Goal: Use online tool/utility: Utilize a website feature to perform a specific function

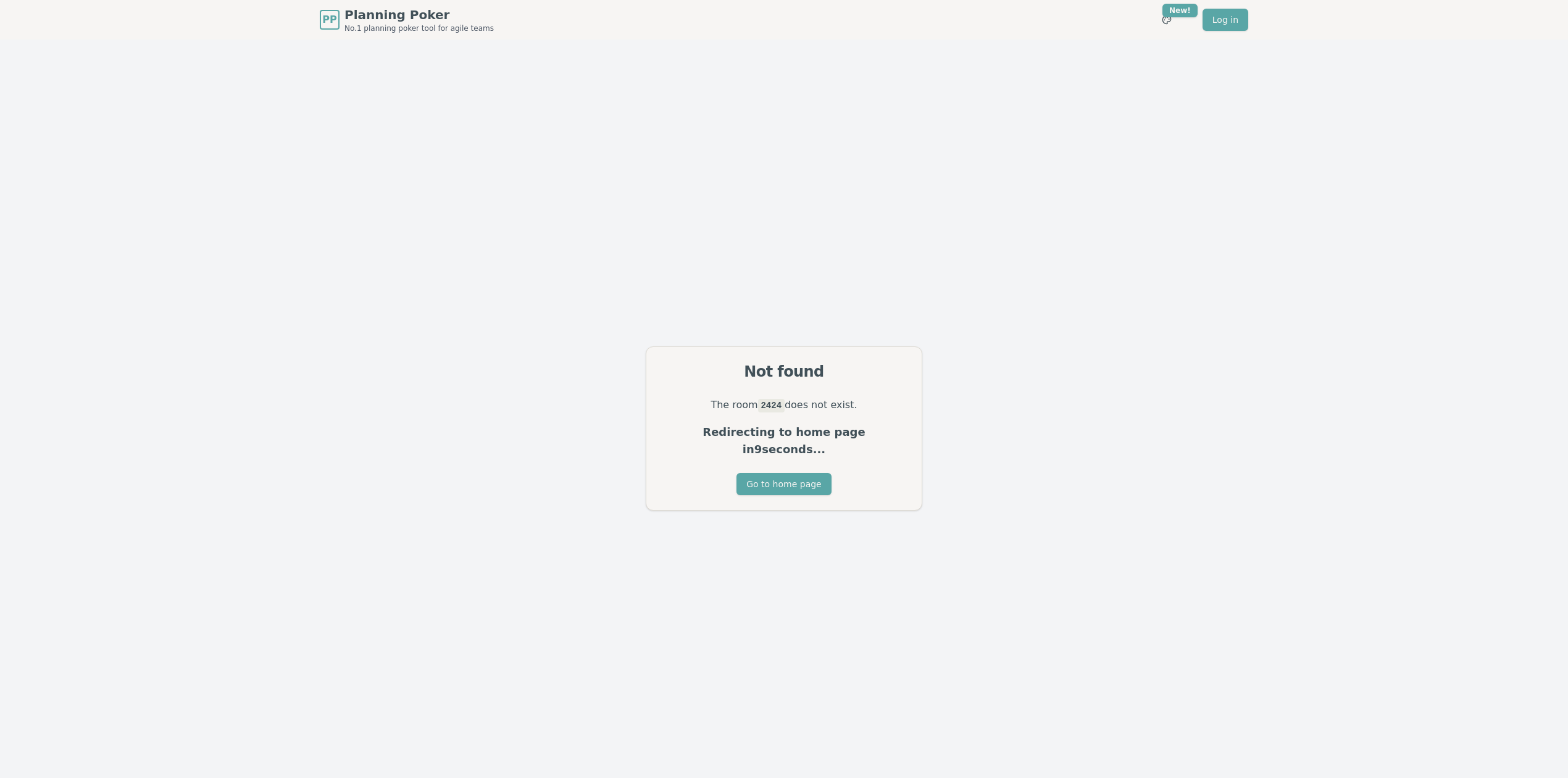
click at [790, 460] on div "The room 2424 does not exist. Redirecting to home page in 9 seconds..." at bounding box center [784, 434] width 276 height 76
click at [786, 473] on button "Go to home page" at bounding box center [784, 484] width 94 height 23
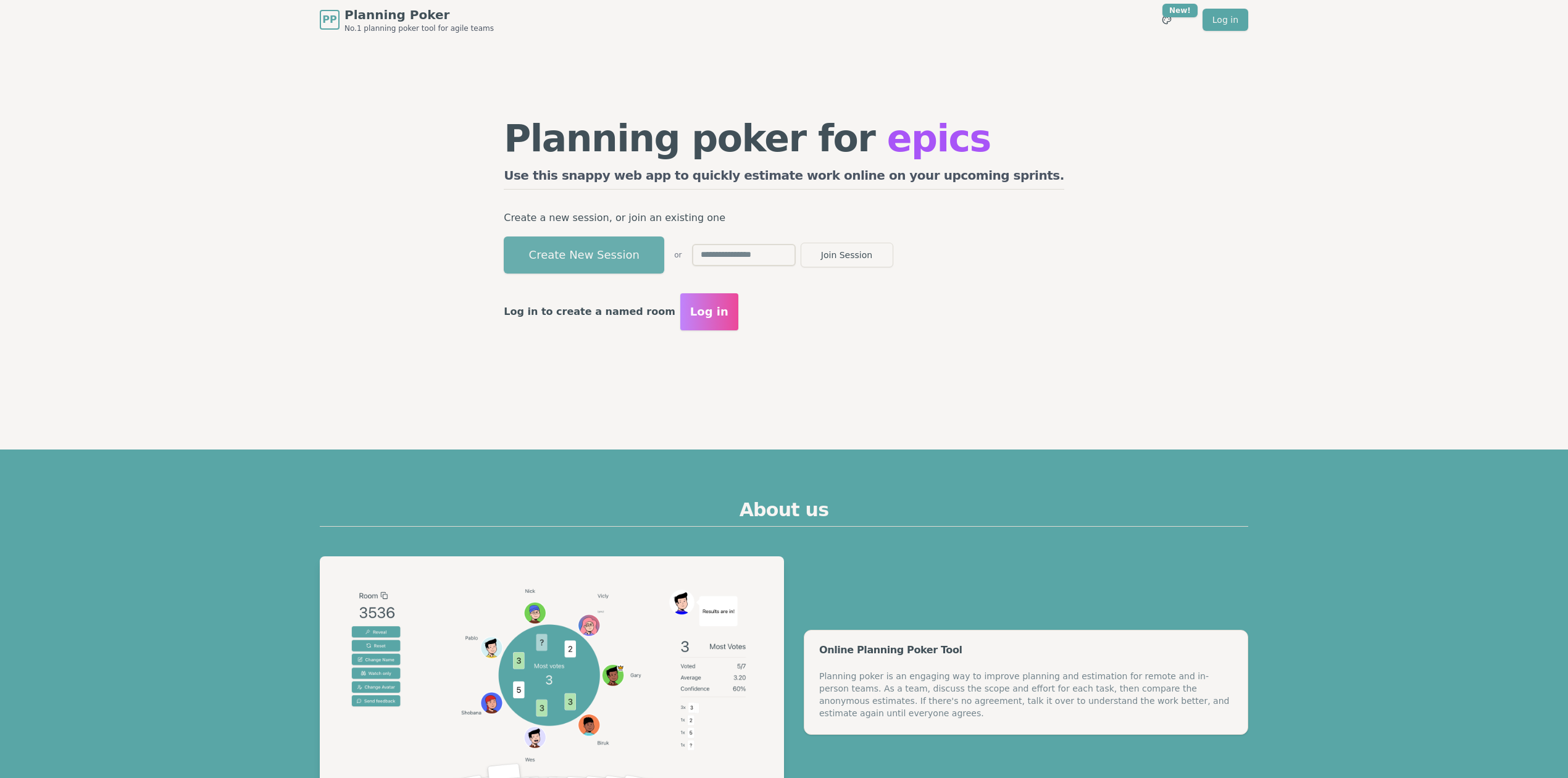
click at [645, 250] on button "Create New Session" at bounding box center [584, 255] width 160 height 37
